Goal: Use online tool/utility: Use online tool/utility

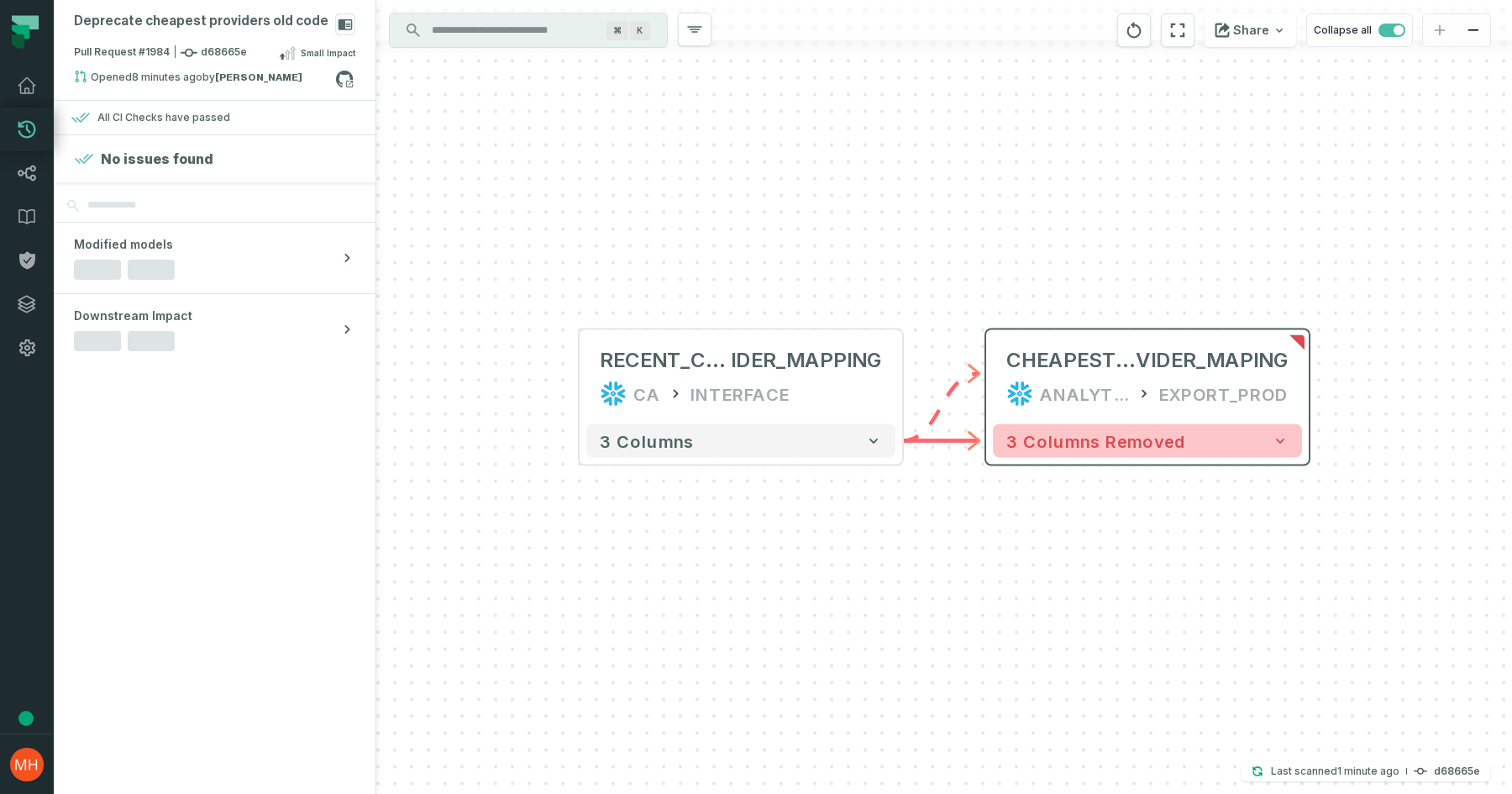
click at [1284, 443] on icon "button" at bounding box center [1281, 441] width 17 height 17
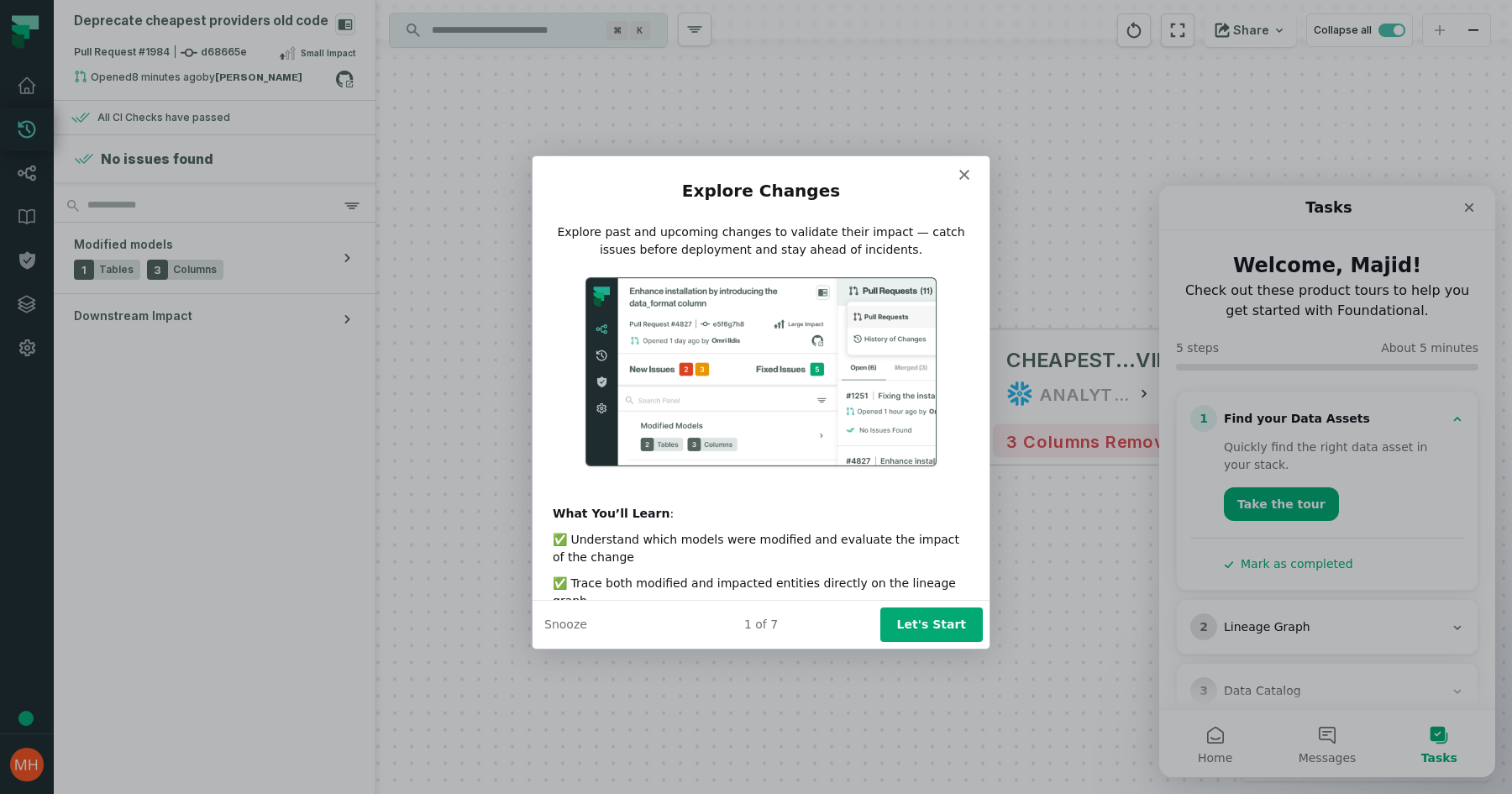
click at [917, 614] on button "Let's Start" at bounding box center [931, 622] width 103 height 35
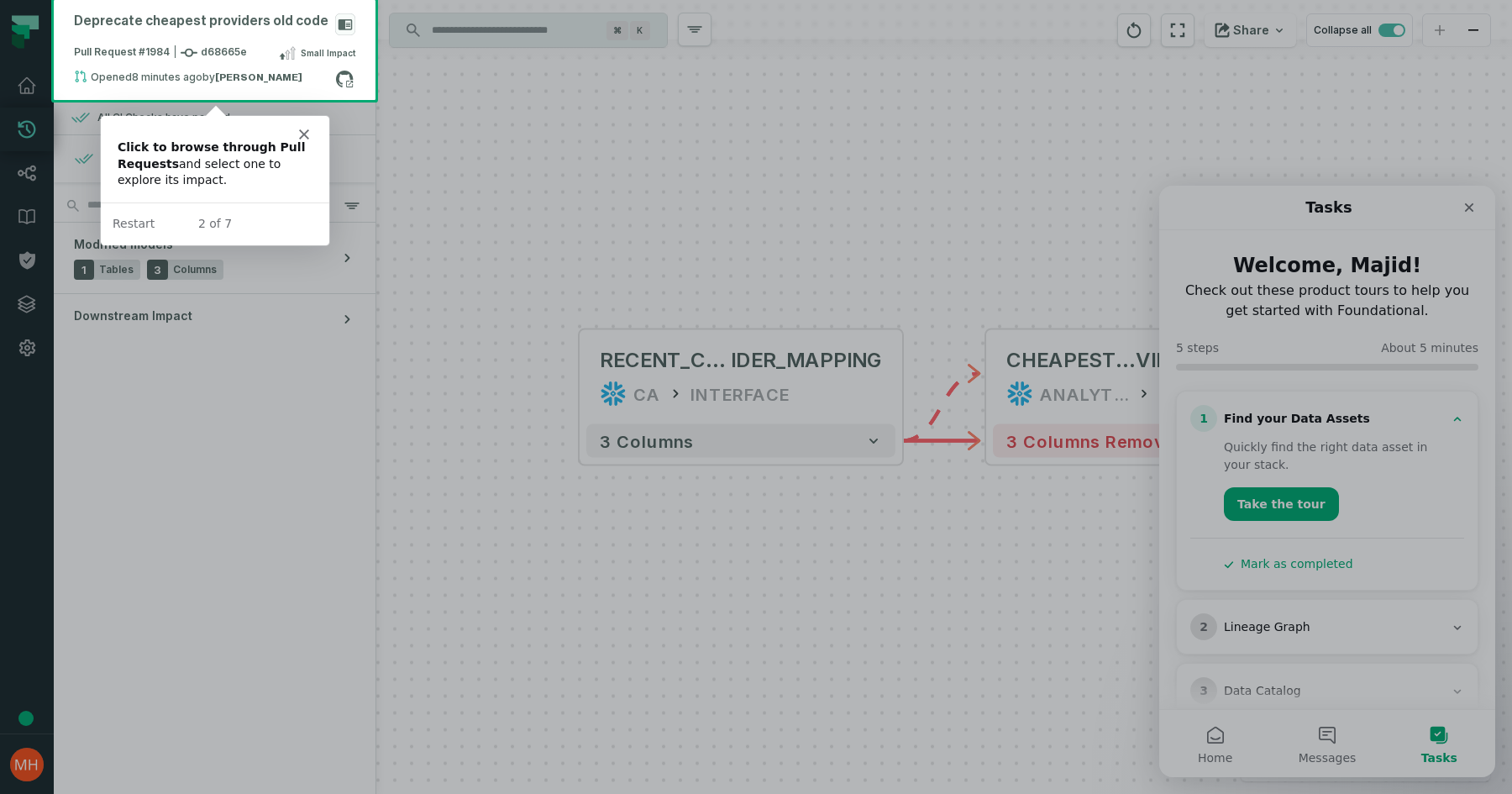
click at [1125, 245] on div at bounding box center [756, 447] width 1512 height 694
click at [314, 123] on div "Intercom messenger" at bounding box center [213, 126] width 229 height 23
click at [308, 123] on div "Intercom messenger" at bounding box center [213, 126] width 229 height 23
click at [308, 127] on div "Intercom messenger" at bounding box center [213, 126] width 229 height 23
click at [306, 127] on div "Intercom messenger" at bounding box center [213, 126] width 229 height 23
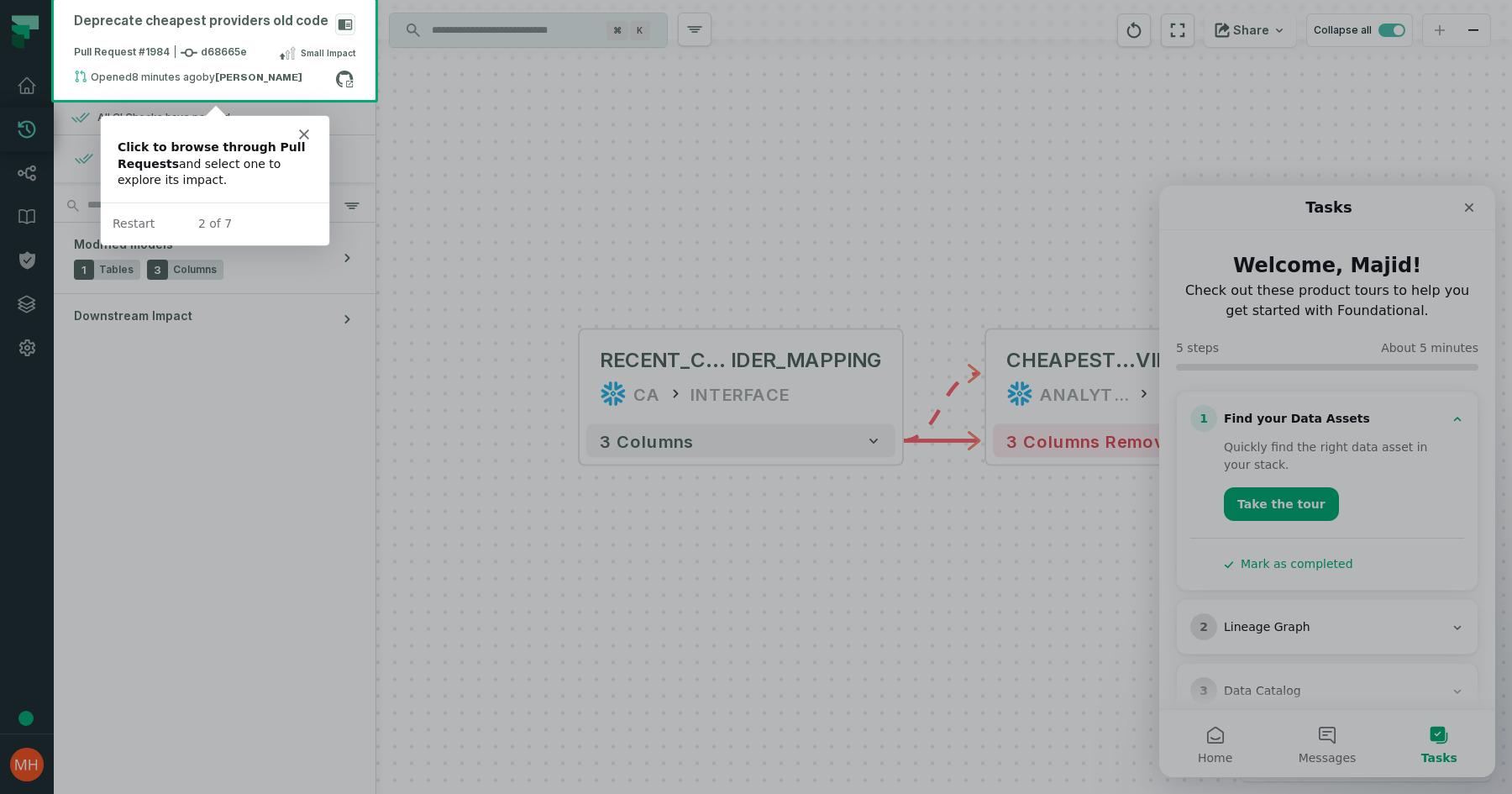
click at [293, 142] on div "Click to browse through Pull Requests and select one to explore its impact." at bounding box center [213, 163] width 195 height 49
click at [300, 133] on icon "Close" at bounding box center [302, 133] width 10 height 10
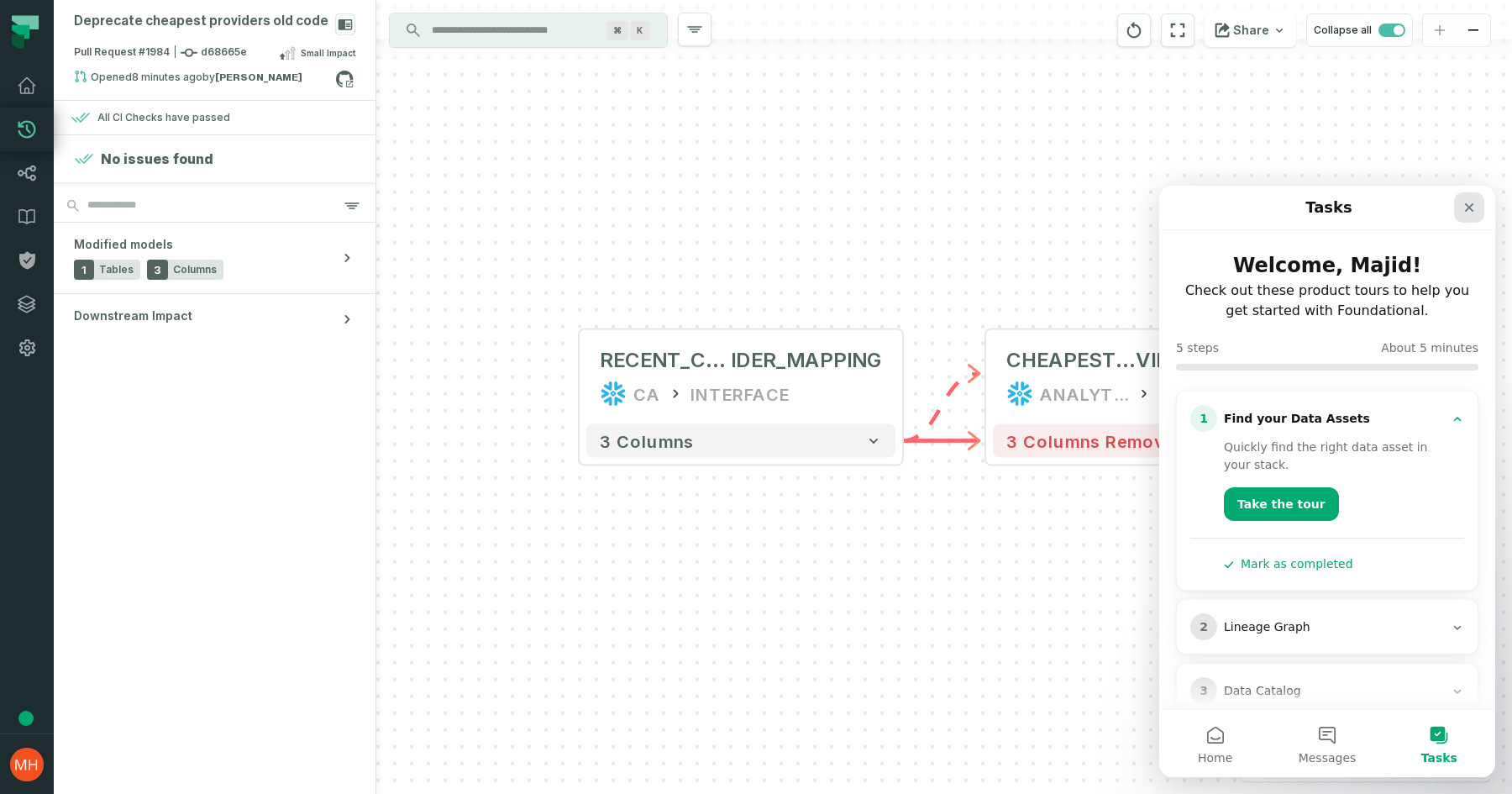
click at [1467, 210] on icon "Close" at bounding box center [1469, 207] width 13 height 13
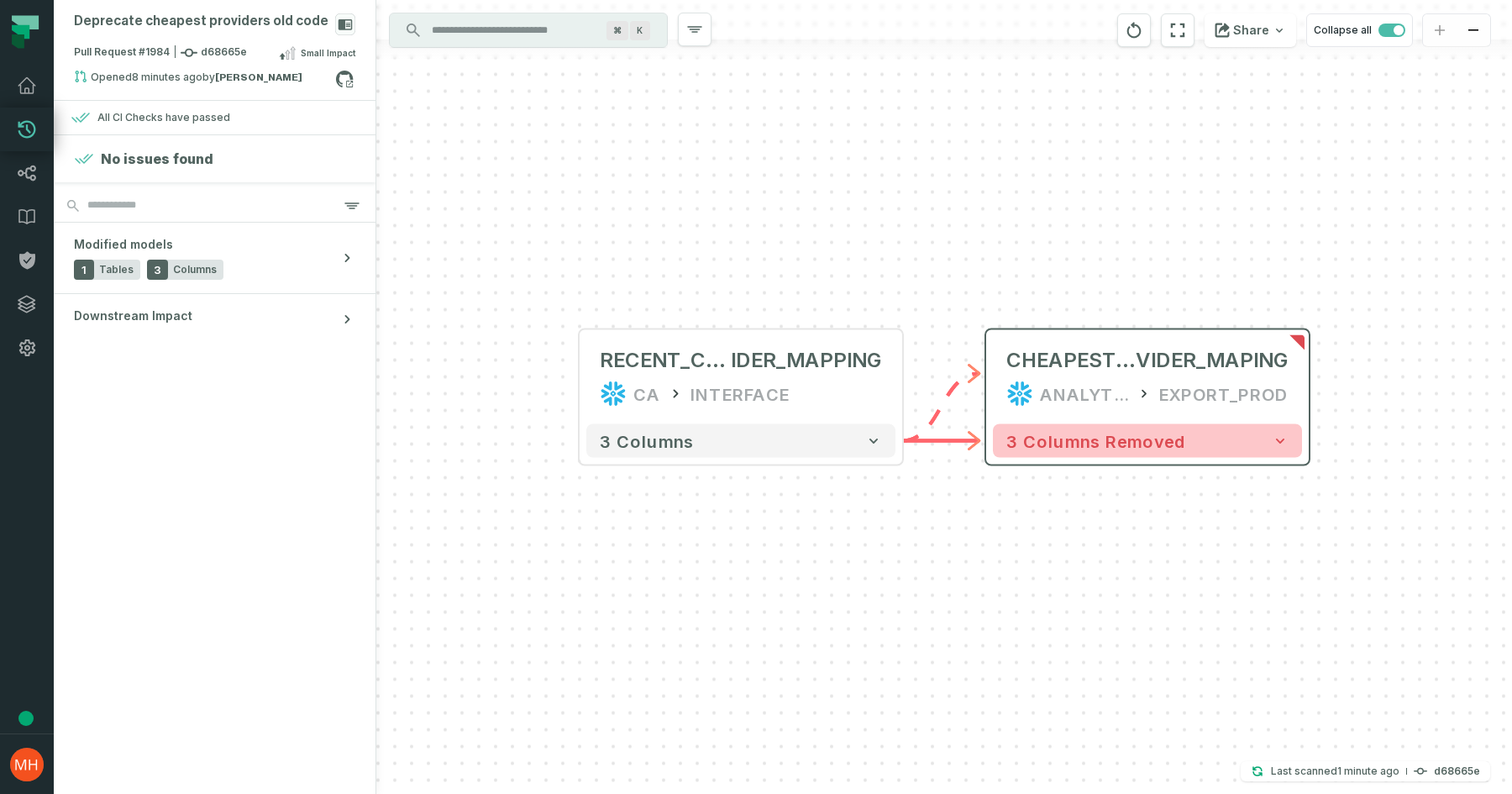
click at [1138, 431] on span "3 columns removed" at bounding box center [1097, 441] width 180 height 21
